Goal: Transaction & Acquisition: Obtain resource

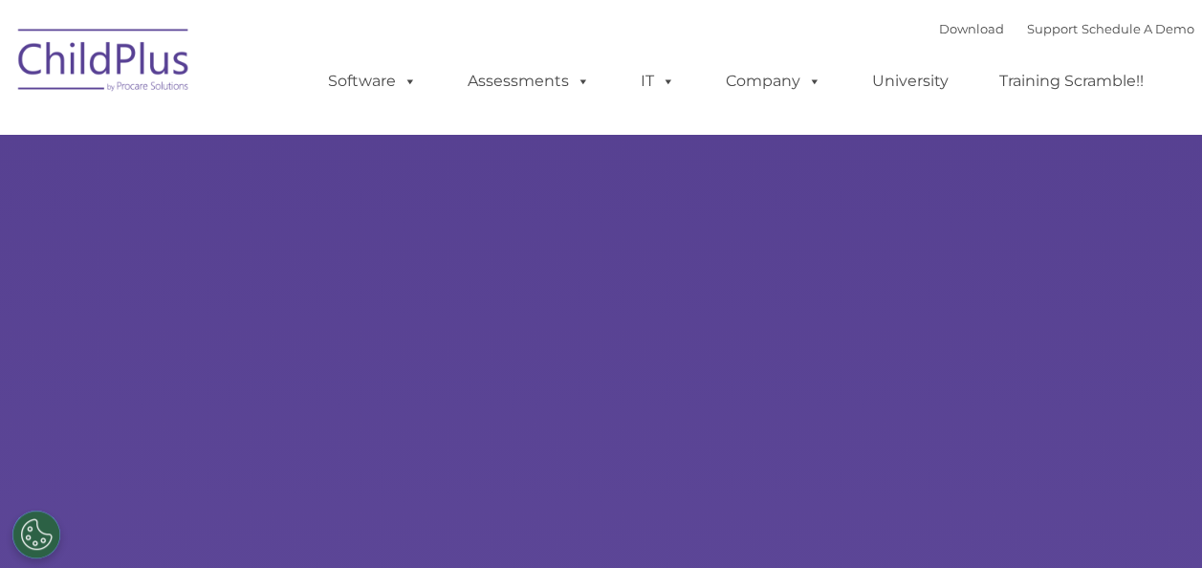
type input ""
select select "MEDIUM"
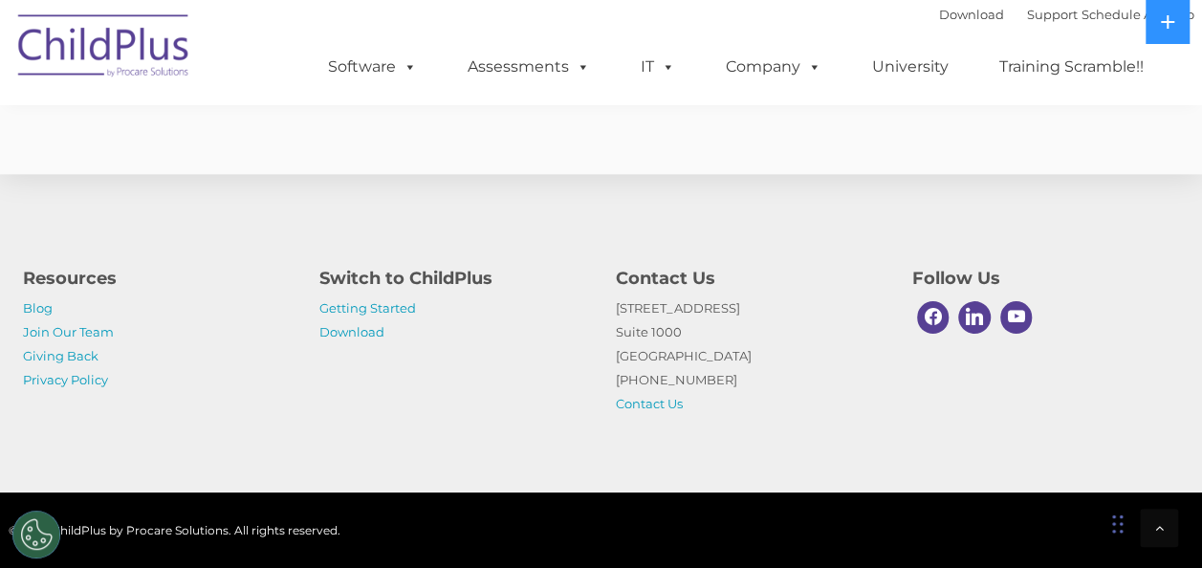
scroll to position [4843, 0]
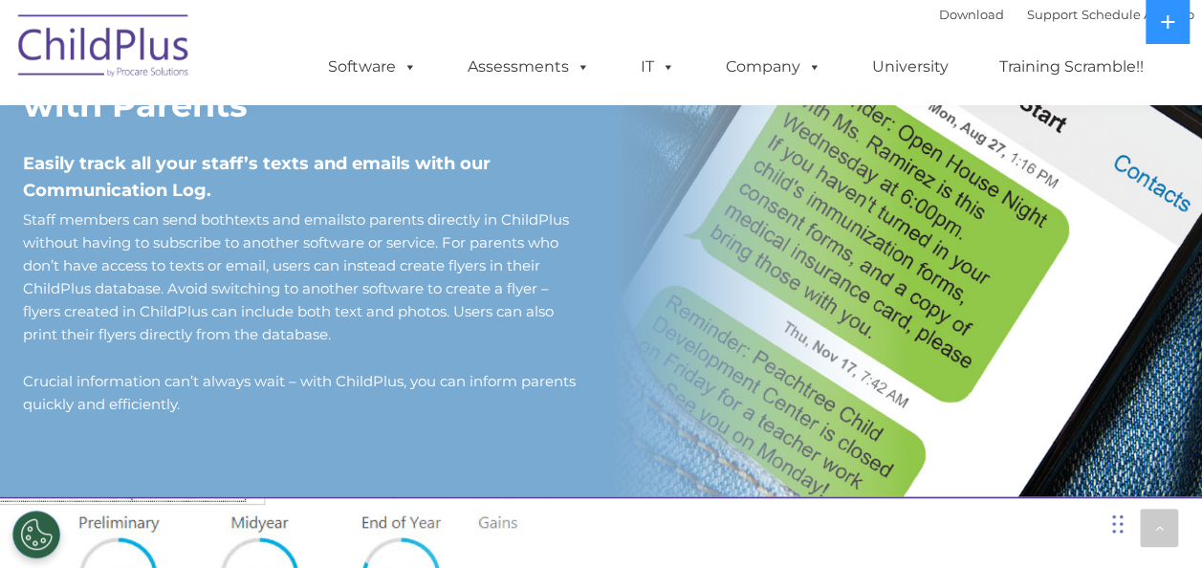
scroll to position [1369, 0]
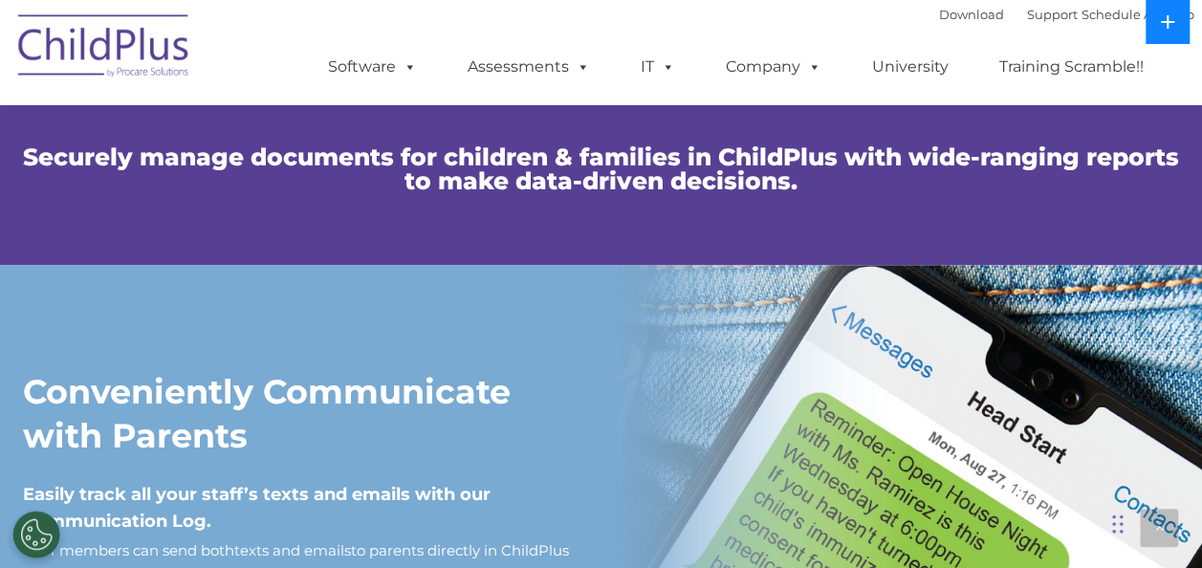
click at [1168, 19] on icon at bounding box center [1166, 21] width 15 height 15
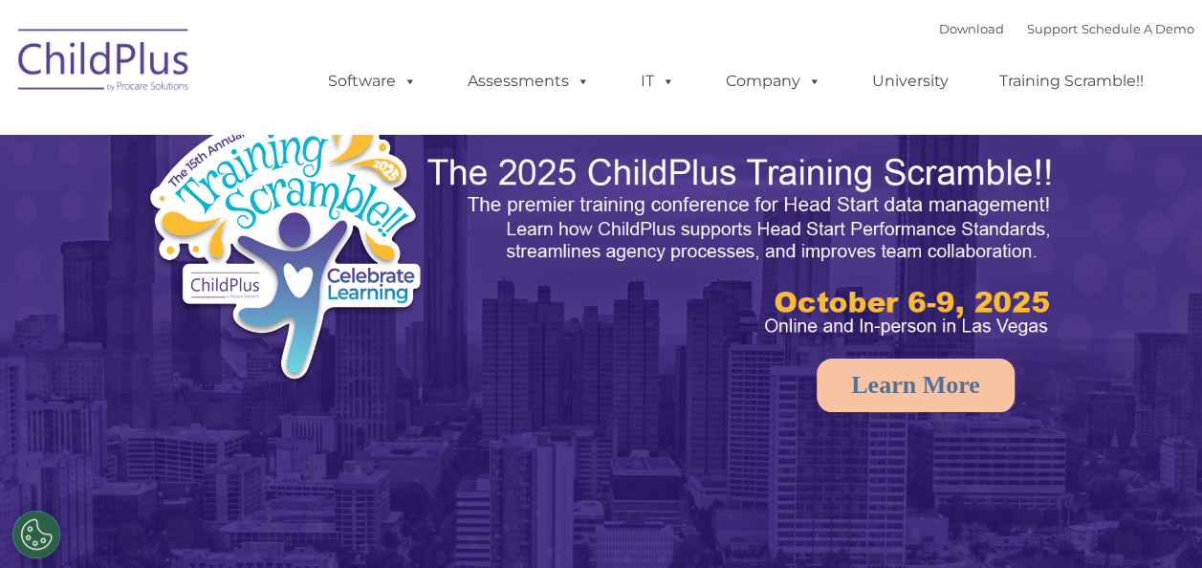
select select "MEDIUM"
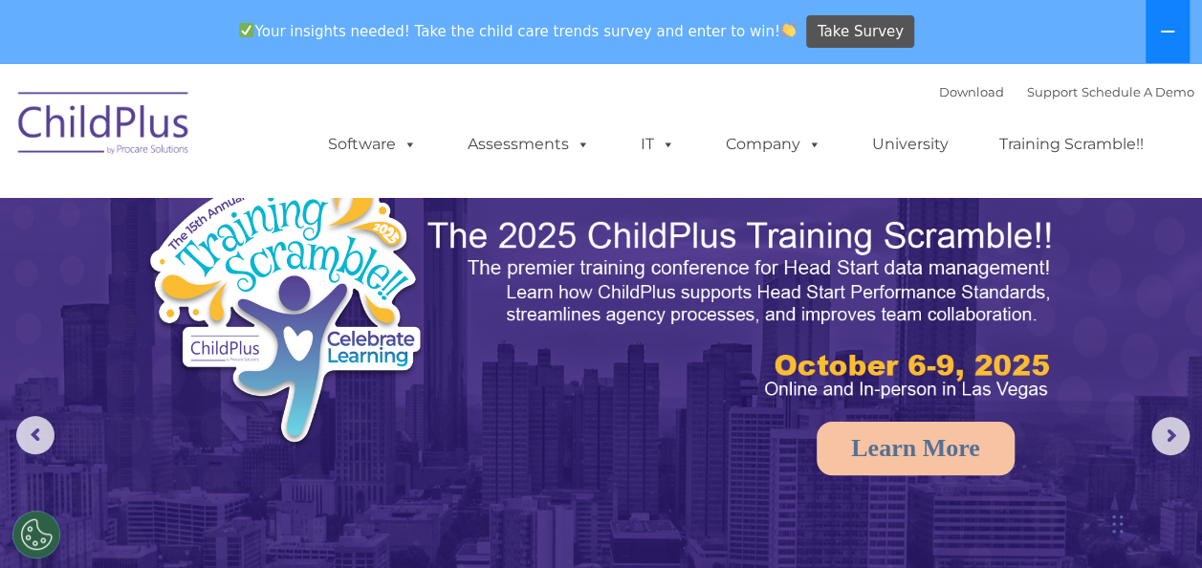
click at [1173, 21] on button at bounding box center [1167, 31] width 44 height 63
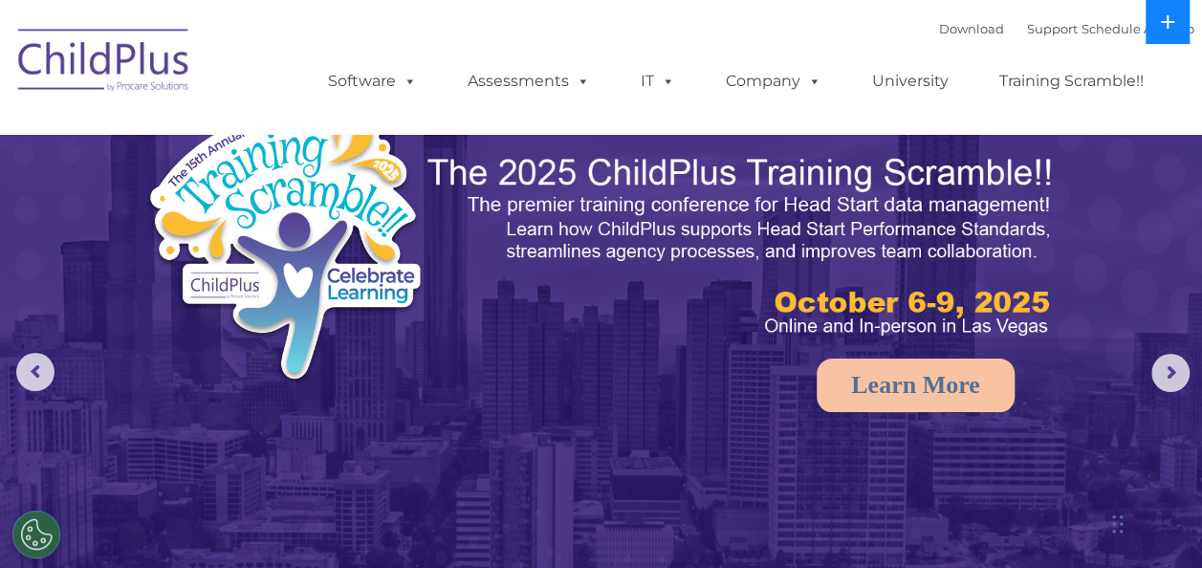
click at [1161, 14] on icon at bounding box center [1166, 21] width 15 height 15
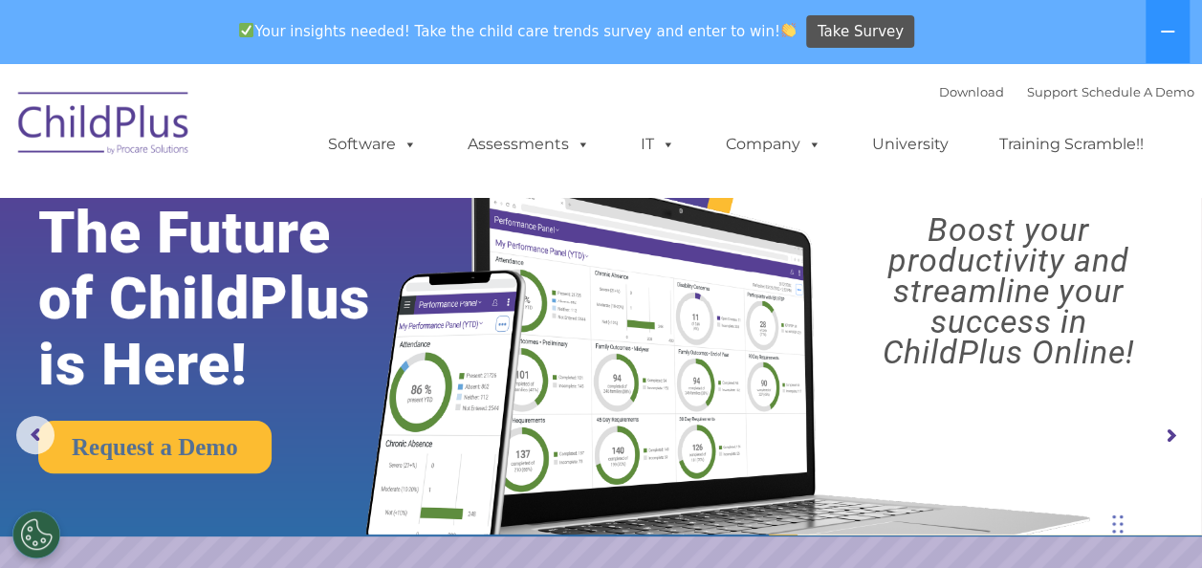
scroll to position [1533, 0]
